Goal: Find contact information: Find contact information

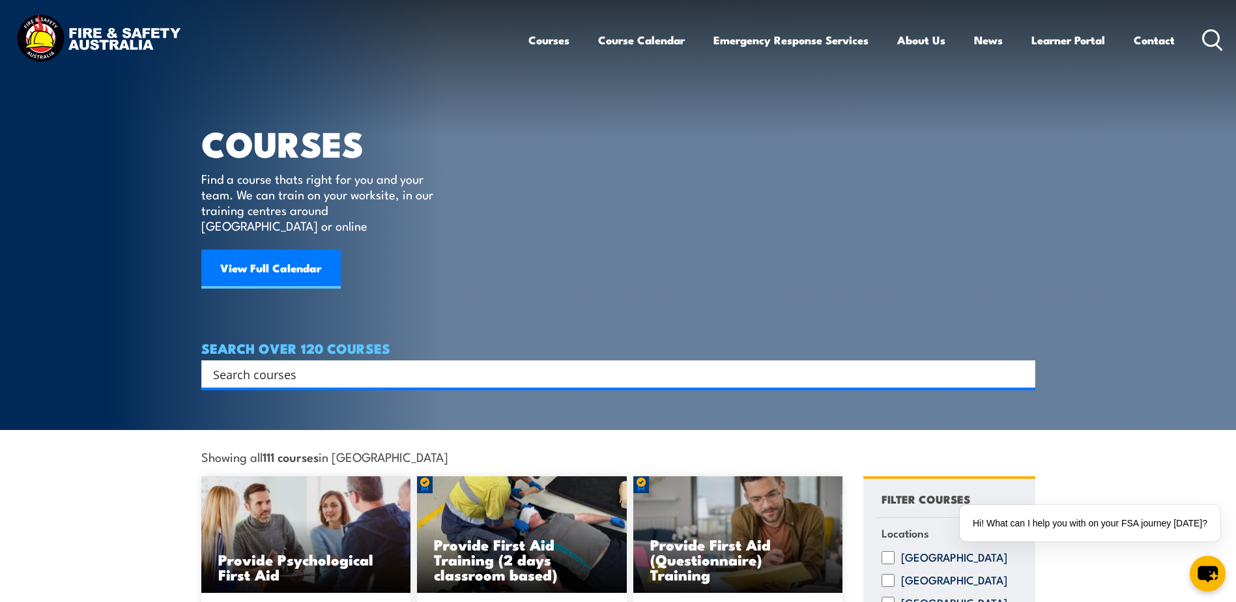
click at [1149, 143] on section "COURSES Find a course thats right for you and your team. We can train on your w…" at bounding box center [618, 215] width 1236 height 430
click at [1158, 42] on link "Contact" at bounding box center [1154, 40] width 41 height 35
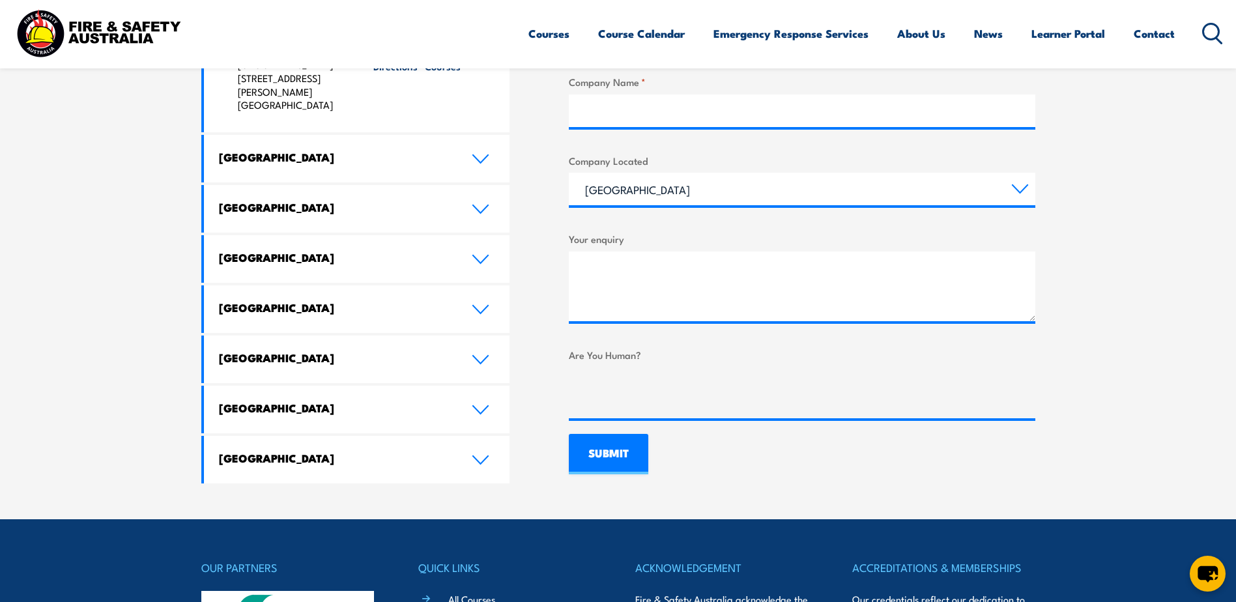
scroll to position [652, 0]
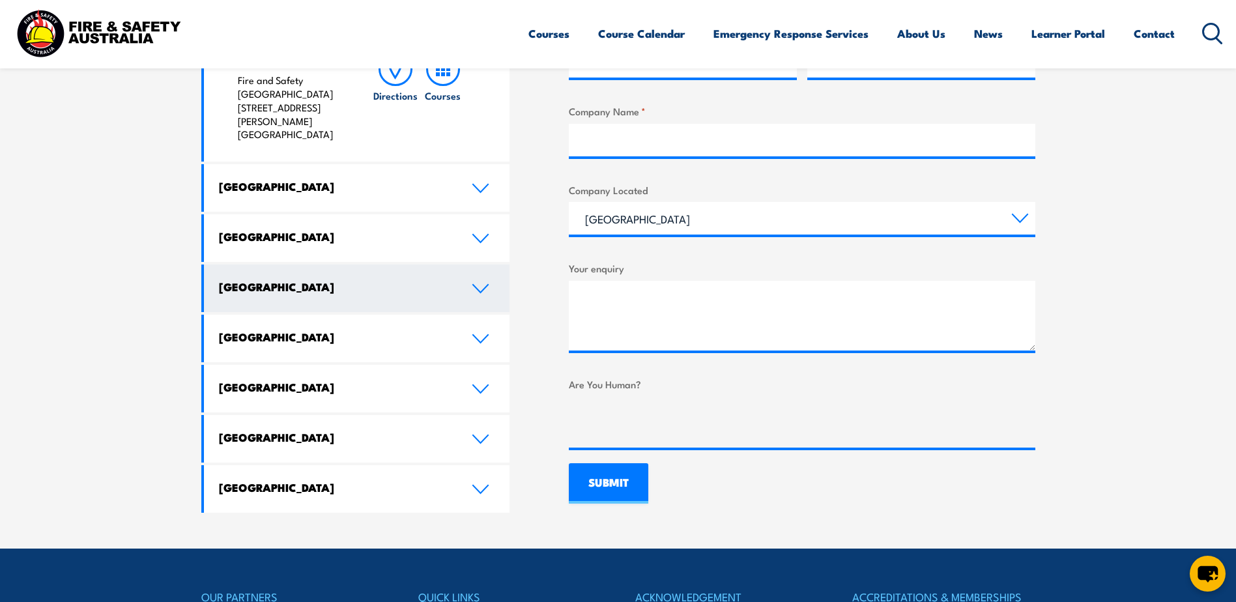
click at [436, 280] on h4 "[GEOGRAPHIC_DATA]" at bounding box center [335, 287] width 233 height 14
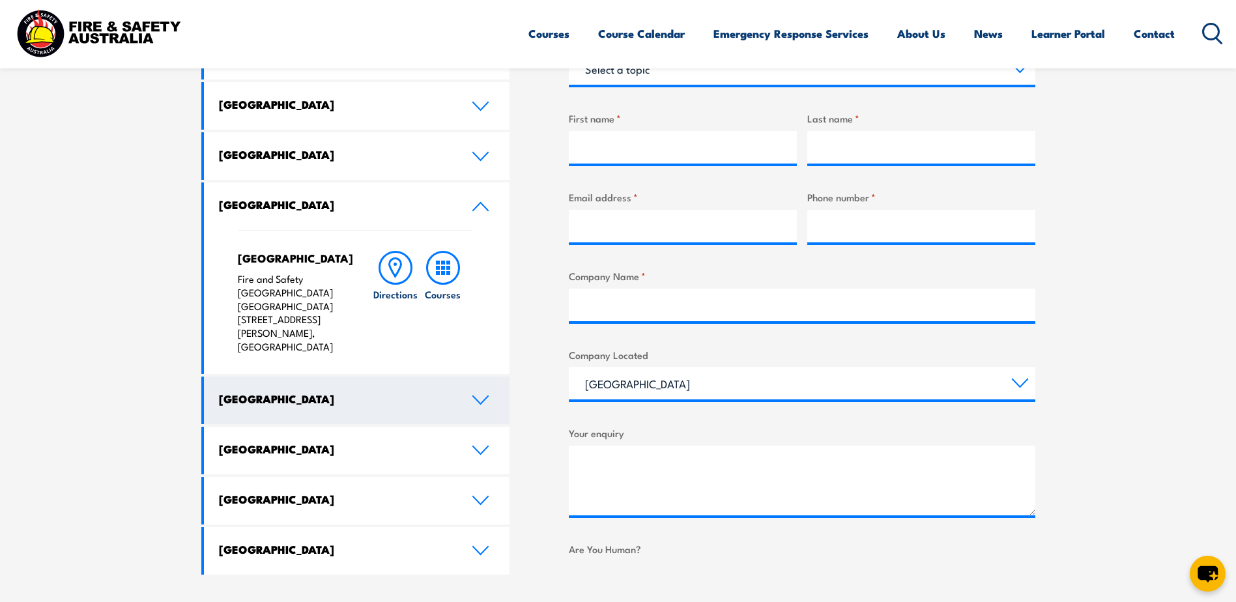
scroll to position [456, 0]
